Goal: Task Accomplishment & Management: Manage account settings

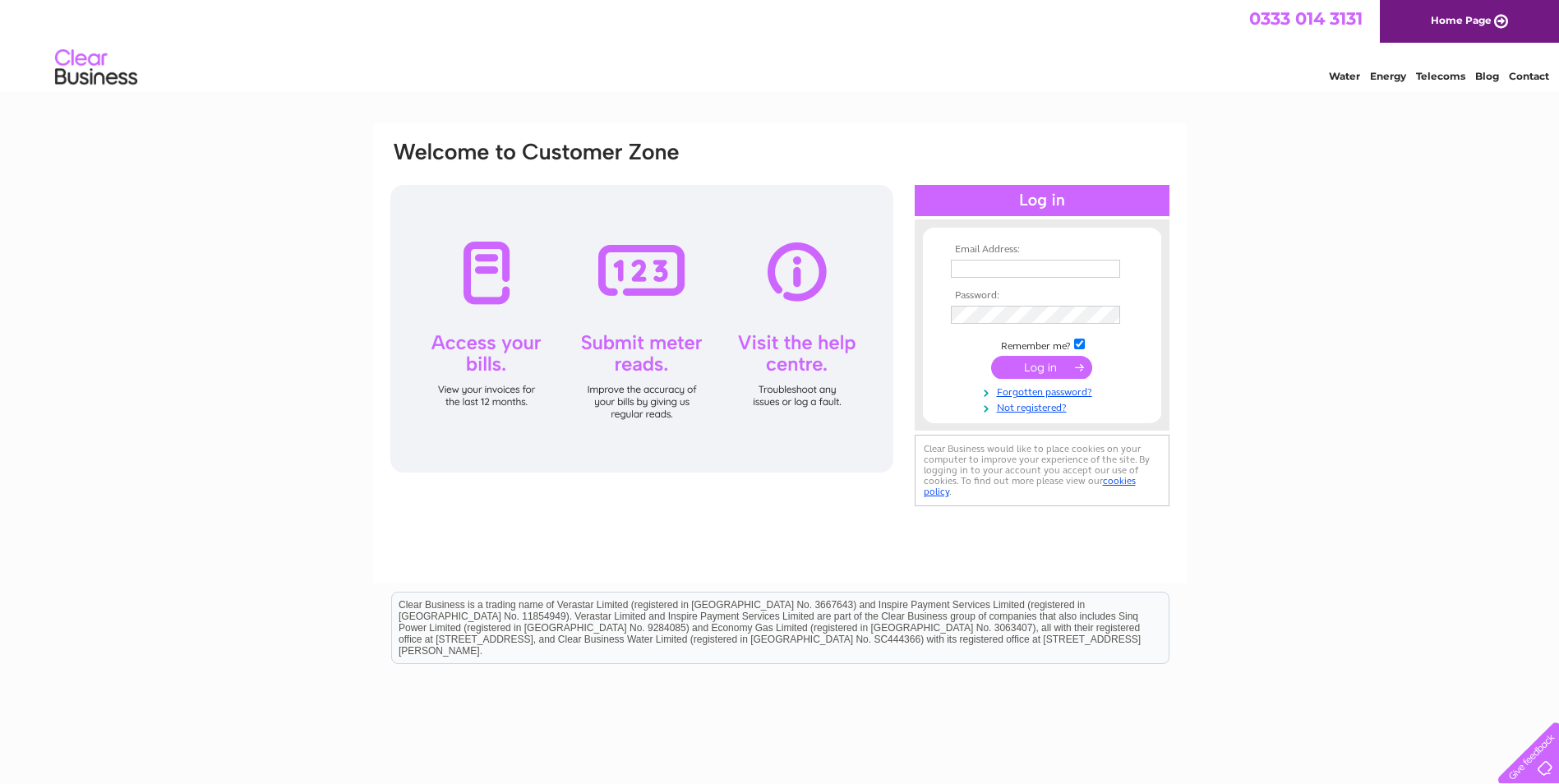
type input "[PERSON_NAME][EMAIL_ADDRESS][DOMAIN_NAME]"
click at [1073, 368] on input "submit" at bounding box center [1041, 367] width 101 height 23
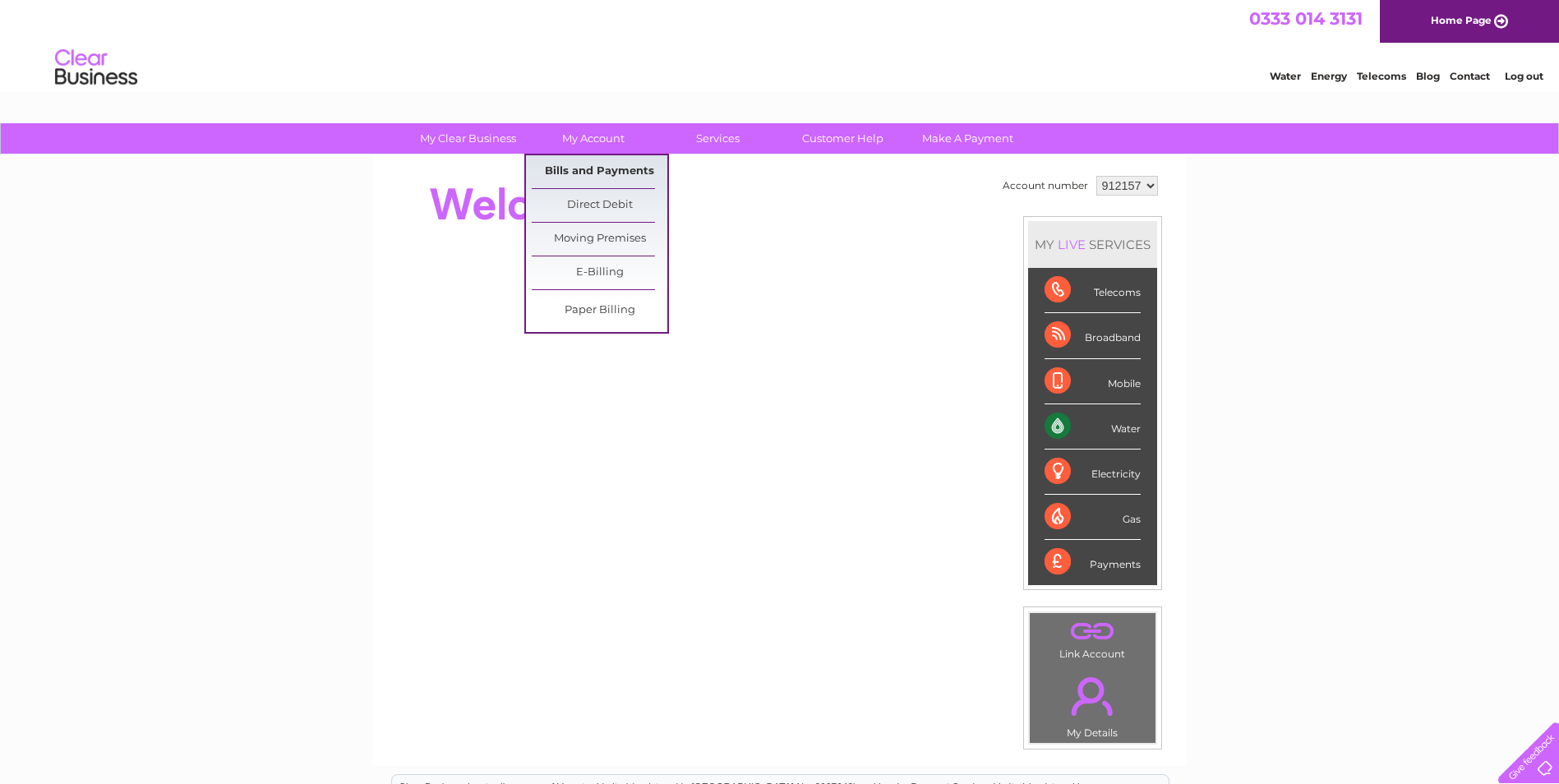
click at [592, 174] on link "Bills and Payments" at bounding box center [599, 172] width 135 height 33
